Goal: Information Seeking & Learning: Learn about a topic

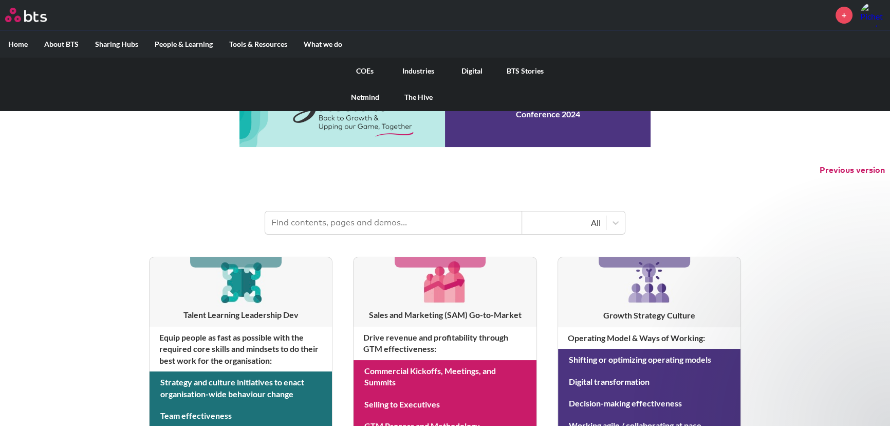
click at [366, 68] on link "COEs" at bounding box center [364, 71] width 53 height 27
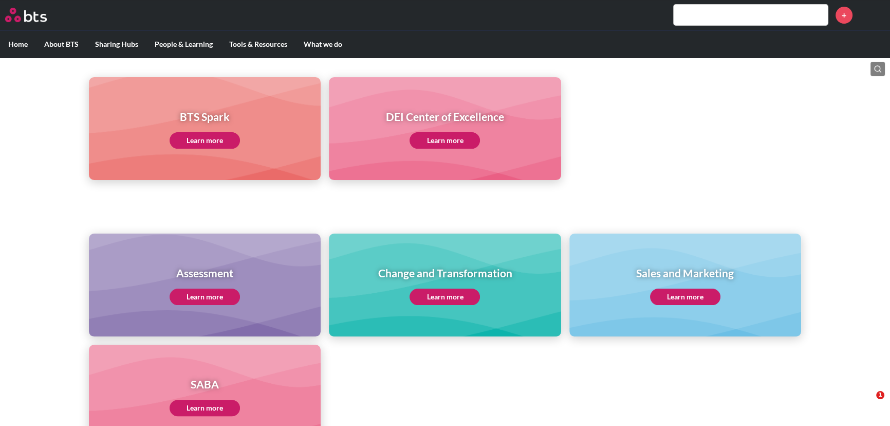
scroll to position [280, 0]
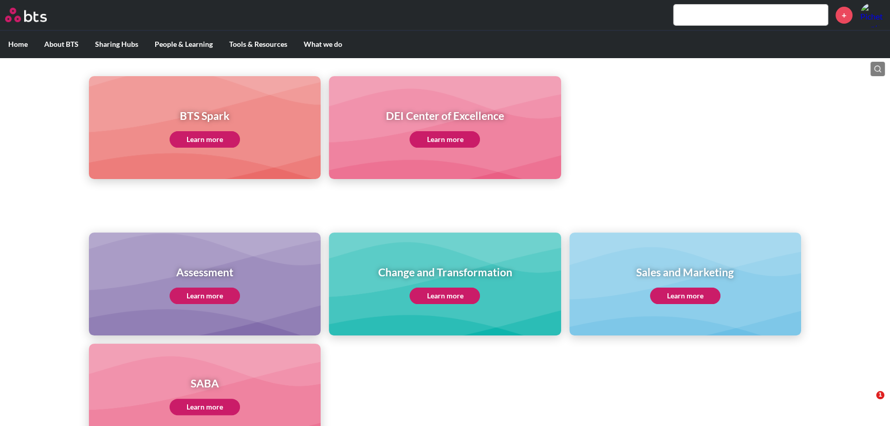
click at [216, 294] on link "Learn more" at bounding box center [205, 295] width 70 height 16
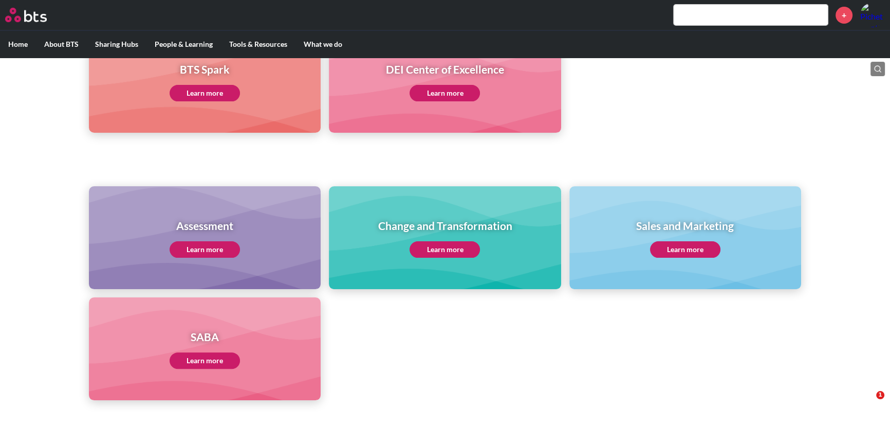
scroll to position [330, 0]
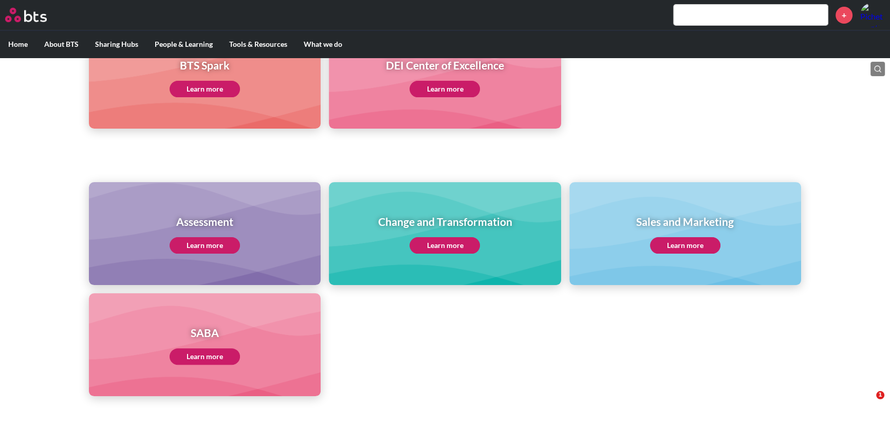
click at [238, 331] on h1 "SABA" at bounding box center [205, 332] width 70 height 15
click at [216, 353] on link "Learn more" at bounding box center [205, 356] width 70 height 16
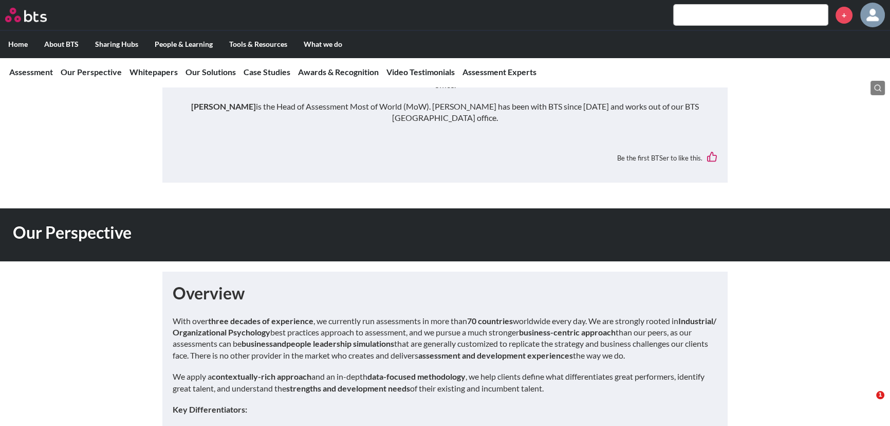
scroll to position [280, 0]
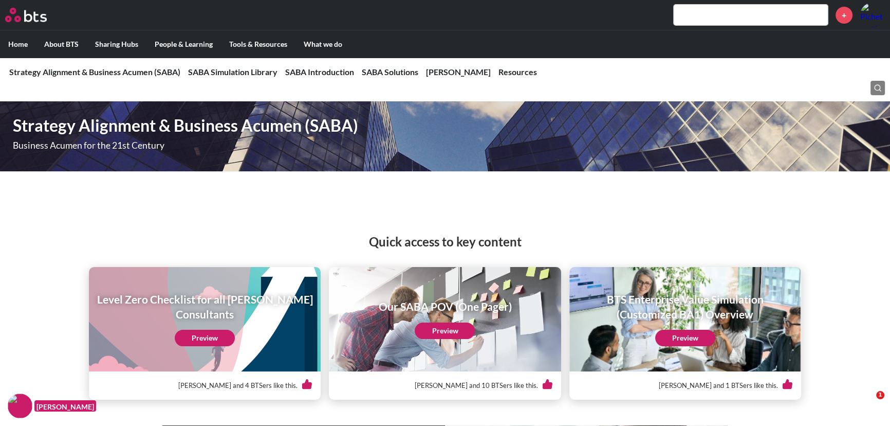
click at [699, 226] on div "Quick access to key content Level Zero Checklist for all [PERSON_NAME] Consulta…" at bounding box center [445, 305] width 890 height 187
